Goal: Check status: Check status

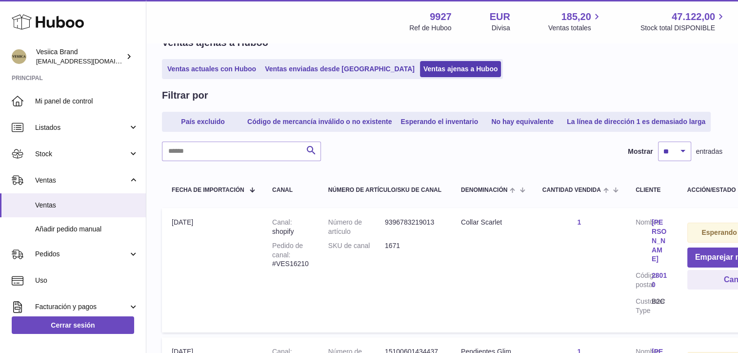
scroll to position [28, 0]
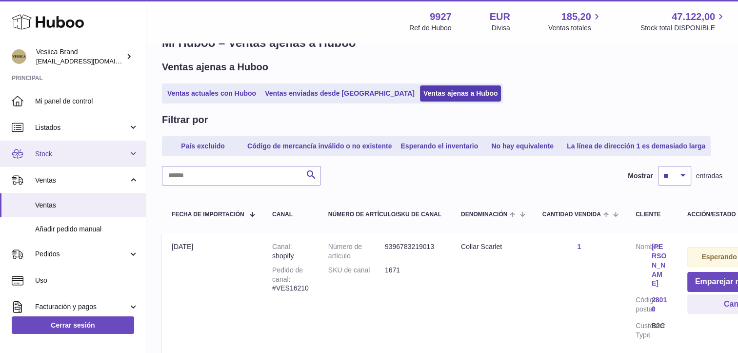
click at [67, 147] on link "Stock" at bounding box center [73, 153] width 146 height 26
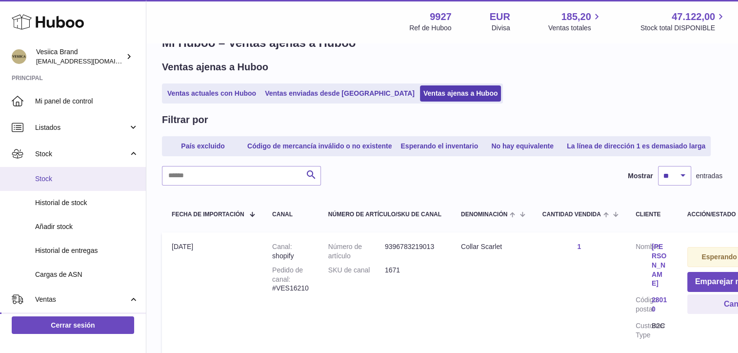
scroll to position [49, 0]
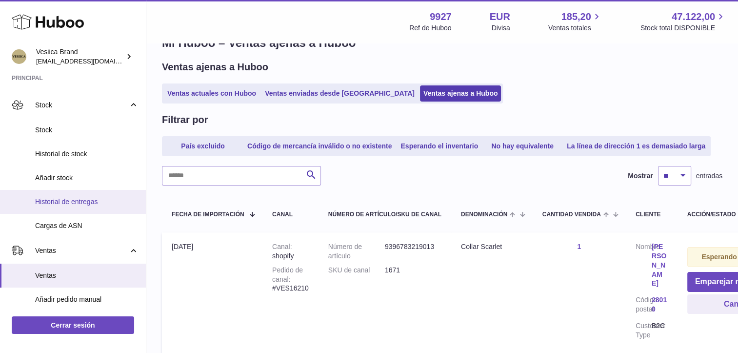
click at [79, 201] on span "Historial de entregas" at bounding box center [86, 201] width 103 height 9
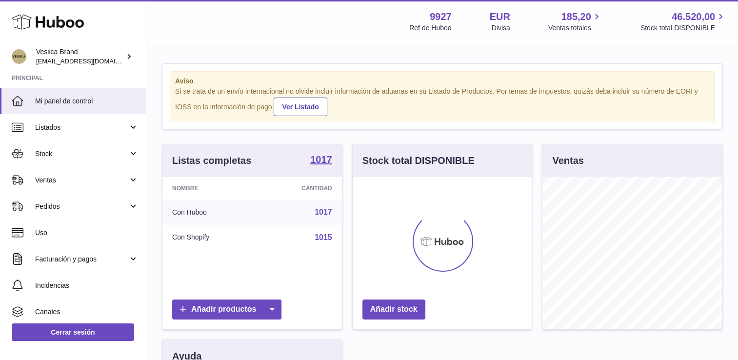
scroll to position [152, 179]
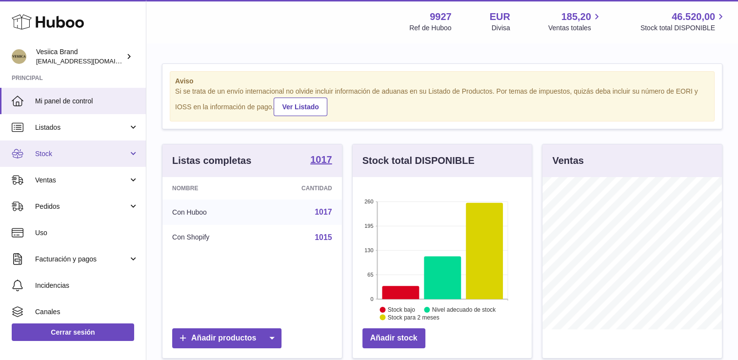
click at [92, 144] on link "Stock" at bounding box center [73, 153] width 146 height 26
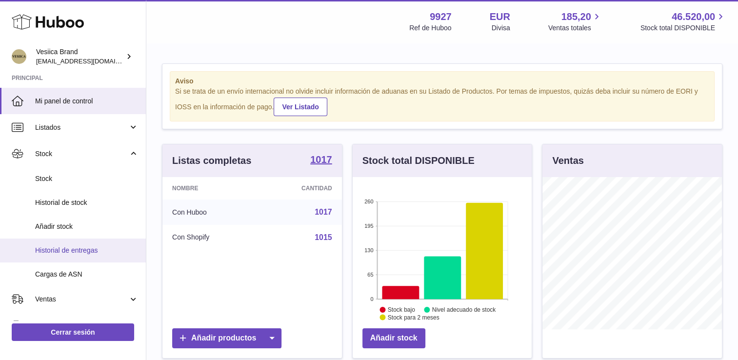
click at [60, 244] on link "Historial de entregas" at bounding box center [73, 250] width 146 height 24
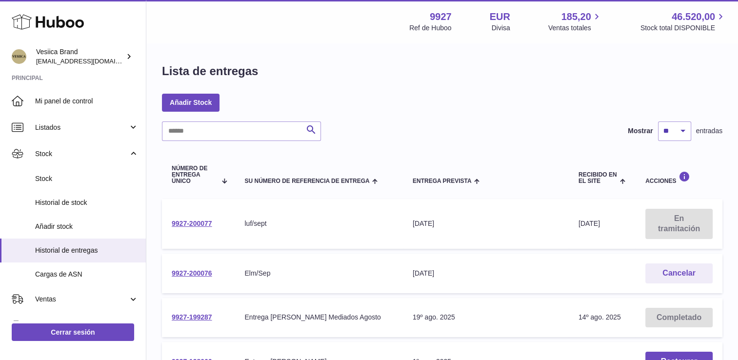
scroll to position [49, 0]
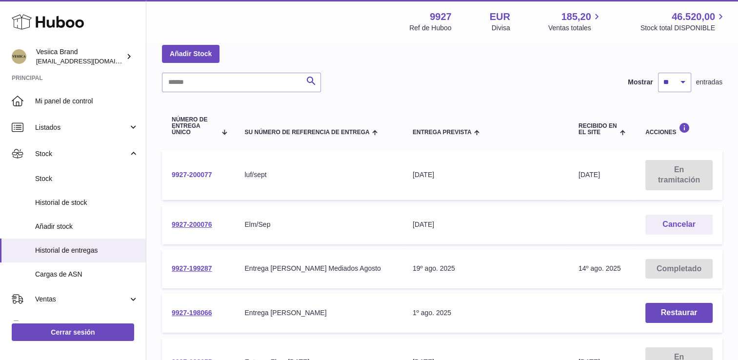
click at [202, 175] on link "9927-200077" at bounding box center [192, 175] width 40 height 8
click at [197, 221] on link "9927-200076" at bounding box center [192, 224] width 40 height 8
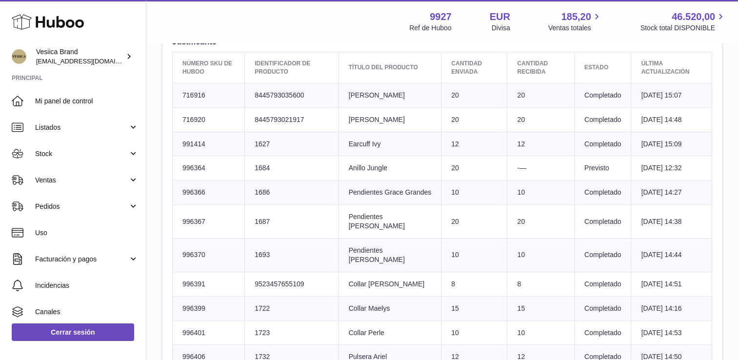
scroll to position [293, 0]
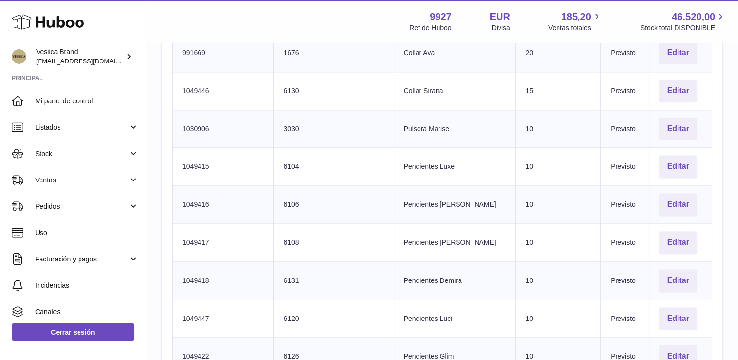
scroll to position [1277, 0]
